Goal: Check status

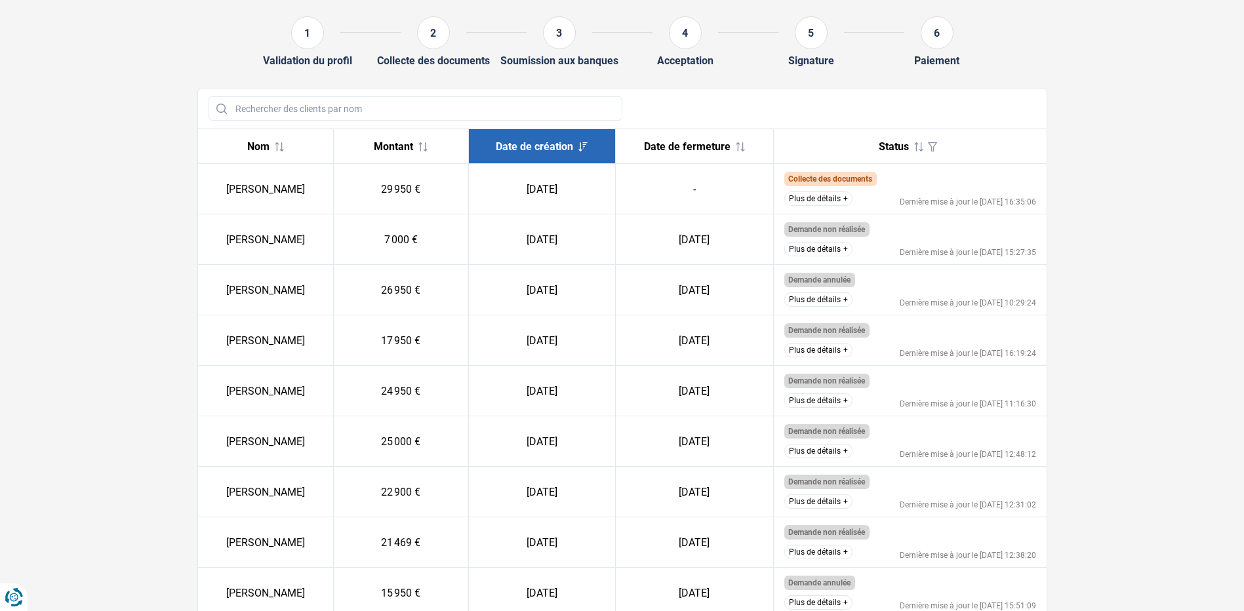
scroll to position [131, 0]
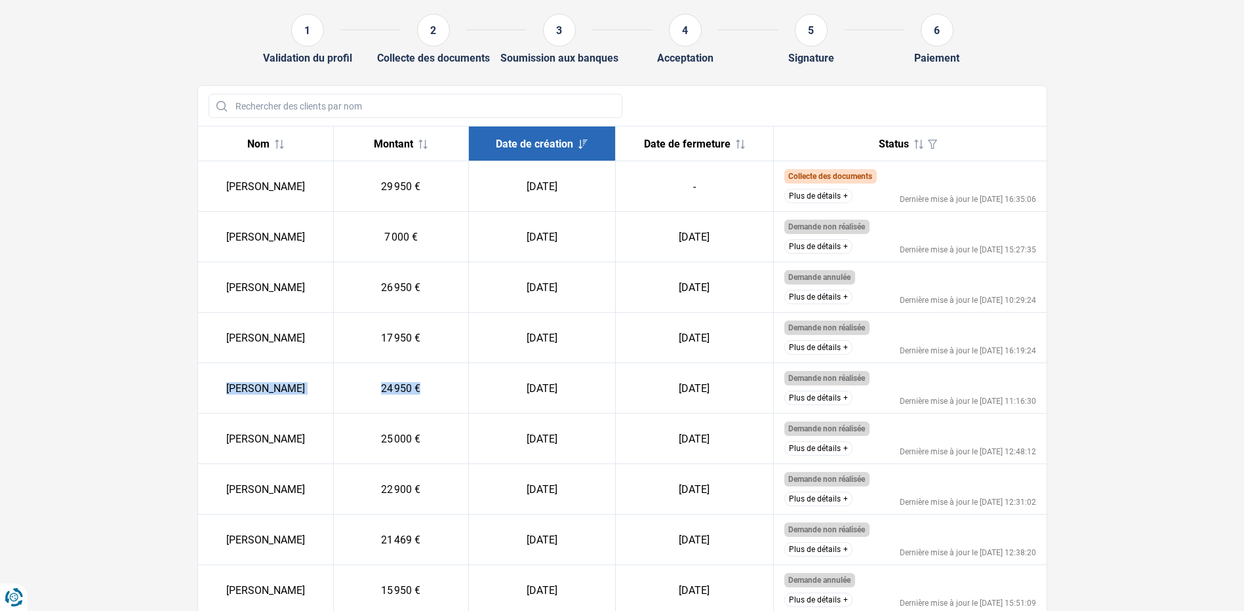
drag, startPoint x: 235, startPoint y: 386, endPoint x: 503, endPoint y: 406, distance: 269.1
click at [493, 406] on tr "[PERSON_NAME] 24 950 € [DATE] [DATE] Demande non réalisée Le client ne répond p…" at bounding box center [622, 388] width 849 height 51
click at [813, 394] on button "Plus de détails" at bounding box center [819, 398] width 68 height 14
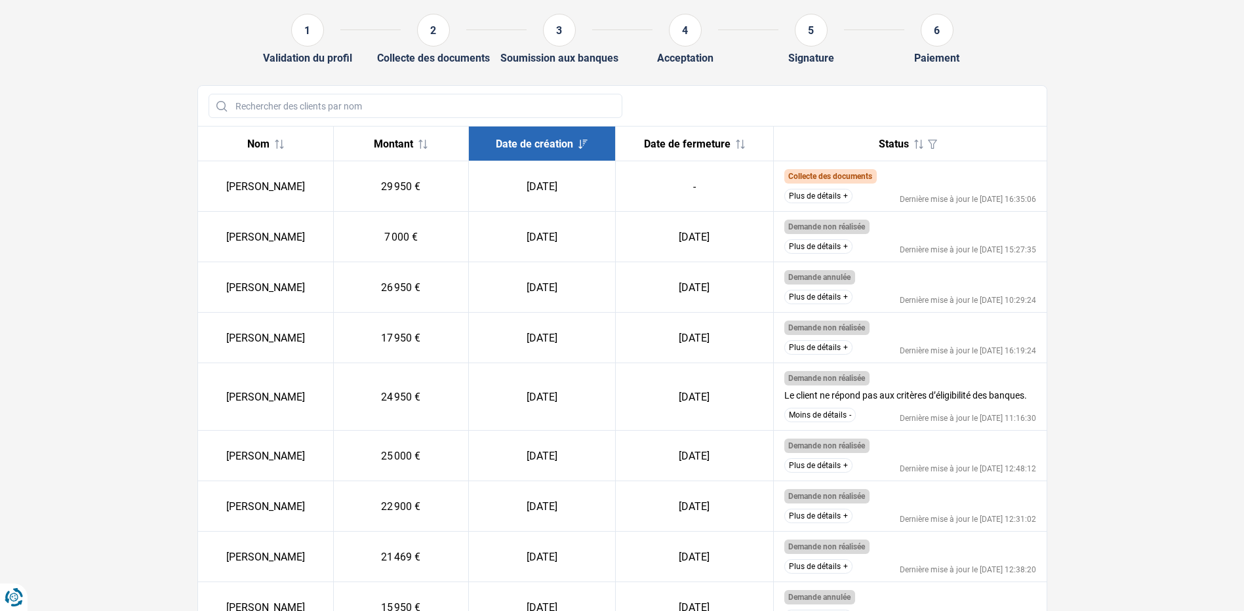
click at [743, 407] on td "[DATE]" at bounding box center [694, 397] width 158 height 68
drag, startPoint x: 808, startPoint y: 376, endPoint x: 857, endPoint y: 385, distance: 50.0
click at [857, 385] on span "Demande non réalisée" at bounding box center [827, 378] width 85 height 14
drag, startPoint x: 857, startPoint y: 385, endPoint x: 766, endPoint y: 406, distance: 94.2
click at [766, 406] on td "[DATE]" at bounding box center [694, 397] width 158 height 68
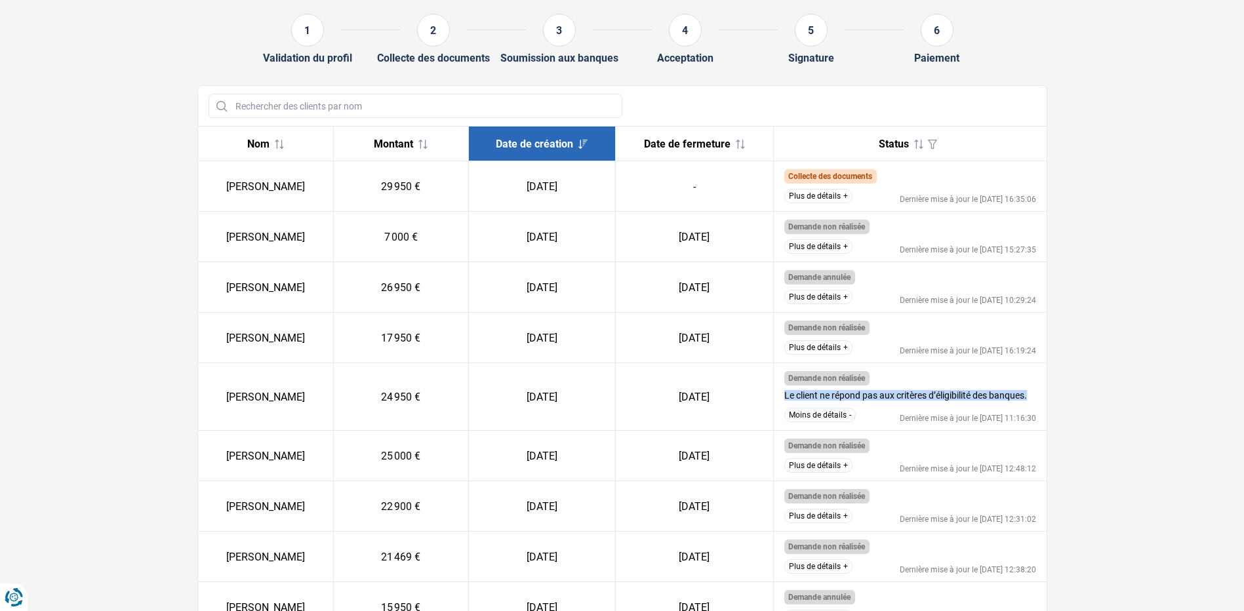
drag, startPoint x: 786, startPoint y: 395, endPoint x: 1034, endPoint y: 391, distance: 248.0
click at [1034, 391] on div "Le client ne répond pas aux critères d’éligibilité des banques." at bounding box center [911, 394] width 252 height 17
click at [615, 413] on td "[DATE]" at bounding box center [542, 397] width 146 height 68
click at [843, 413] on button "Moins de détails" at bounding box center [821, 415] width 72 height 14
